Goal: Transaction & Acquisition: Purchase product/service

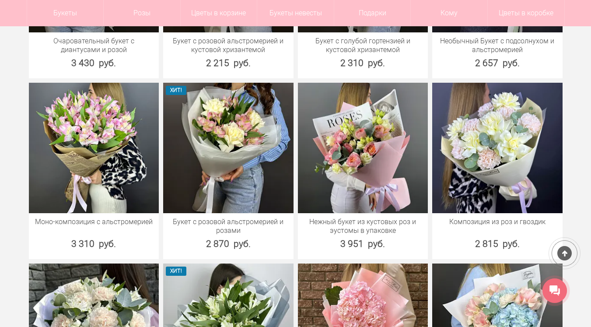
scroll to position [5900, 0]
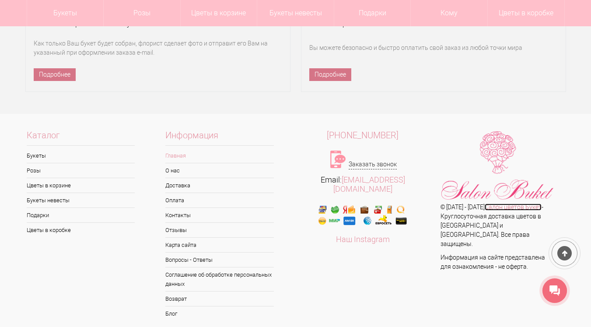
click at [485, 203] on link "Салон цветов Букет" at bounding box center [513, 206] width 57 height 7
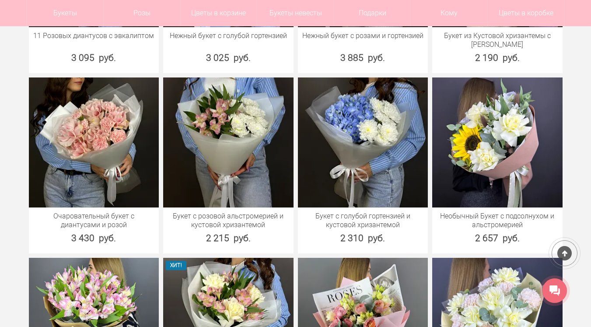
scroll to position [875, 0]
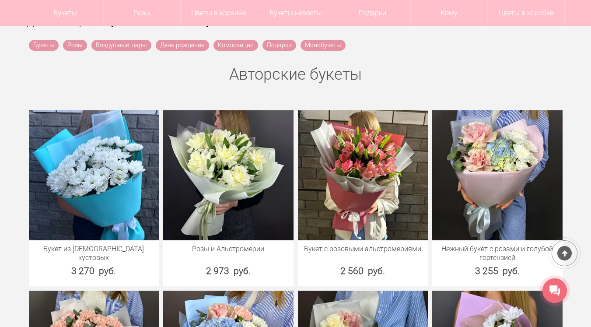
scroll to position [499, 0]
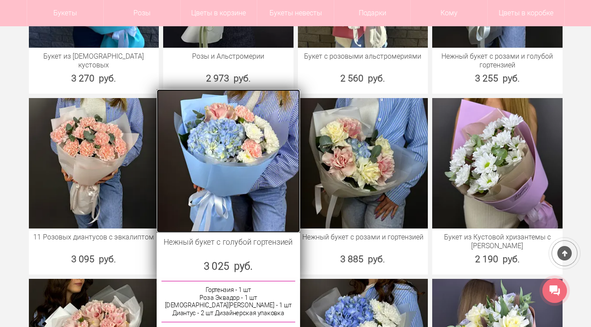
click at [206, 163] on img at bounding box center [228, 160] width 143 height 143
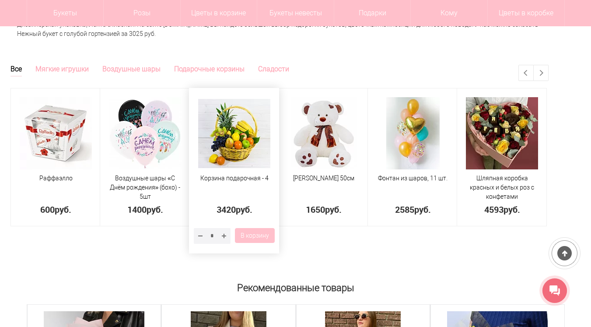
scroll to position [612, 0]
